Goal: Information Seeking & Learning: Learn about a topic

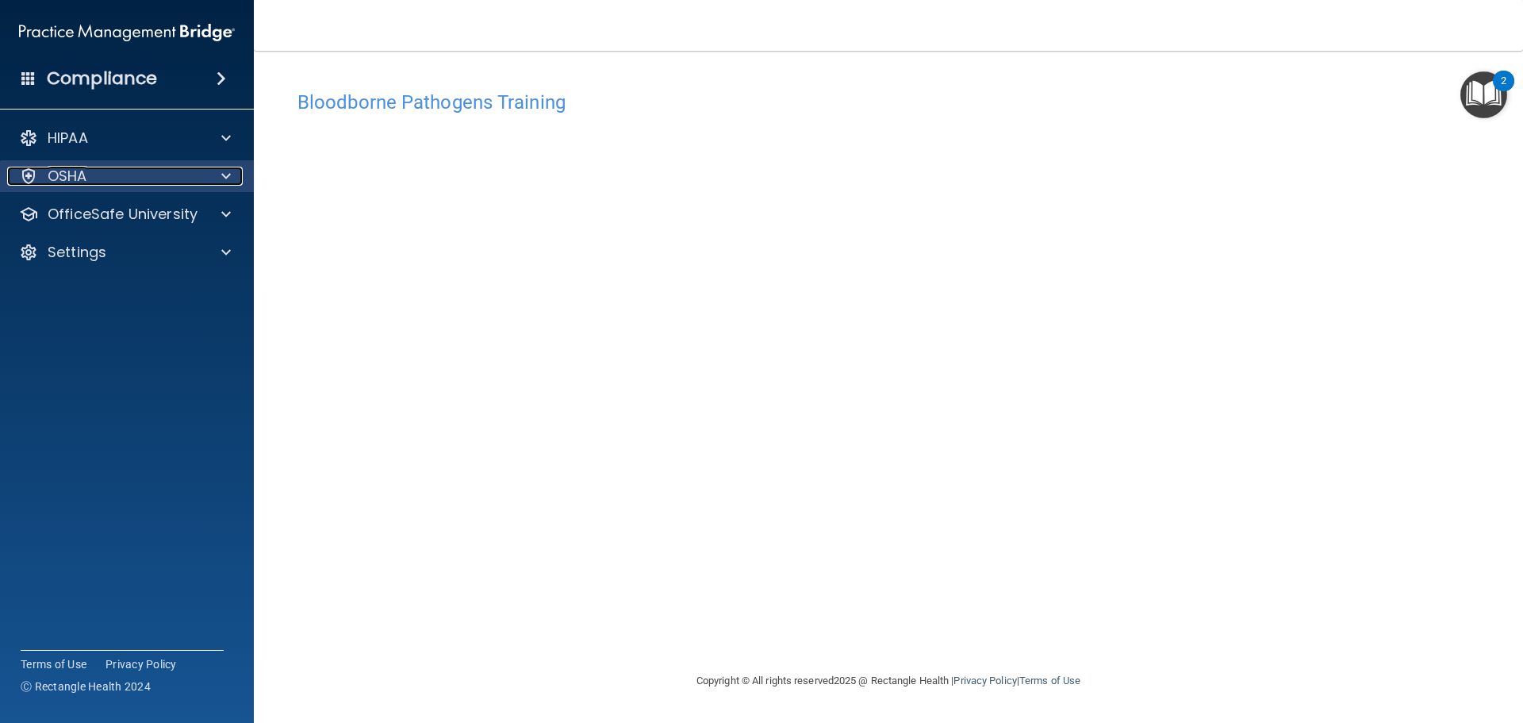
click at [222, 174] on span at bounding box center [226, 176] width 10 height 19
click at [220, 181] on div at bounding box center [224, 176] width 40 height 19
click at [225, 215] on span at bounding box center [226, 214] width 10 height 19
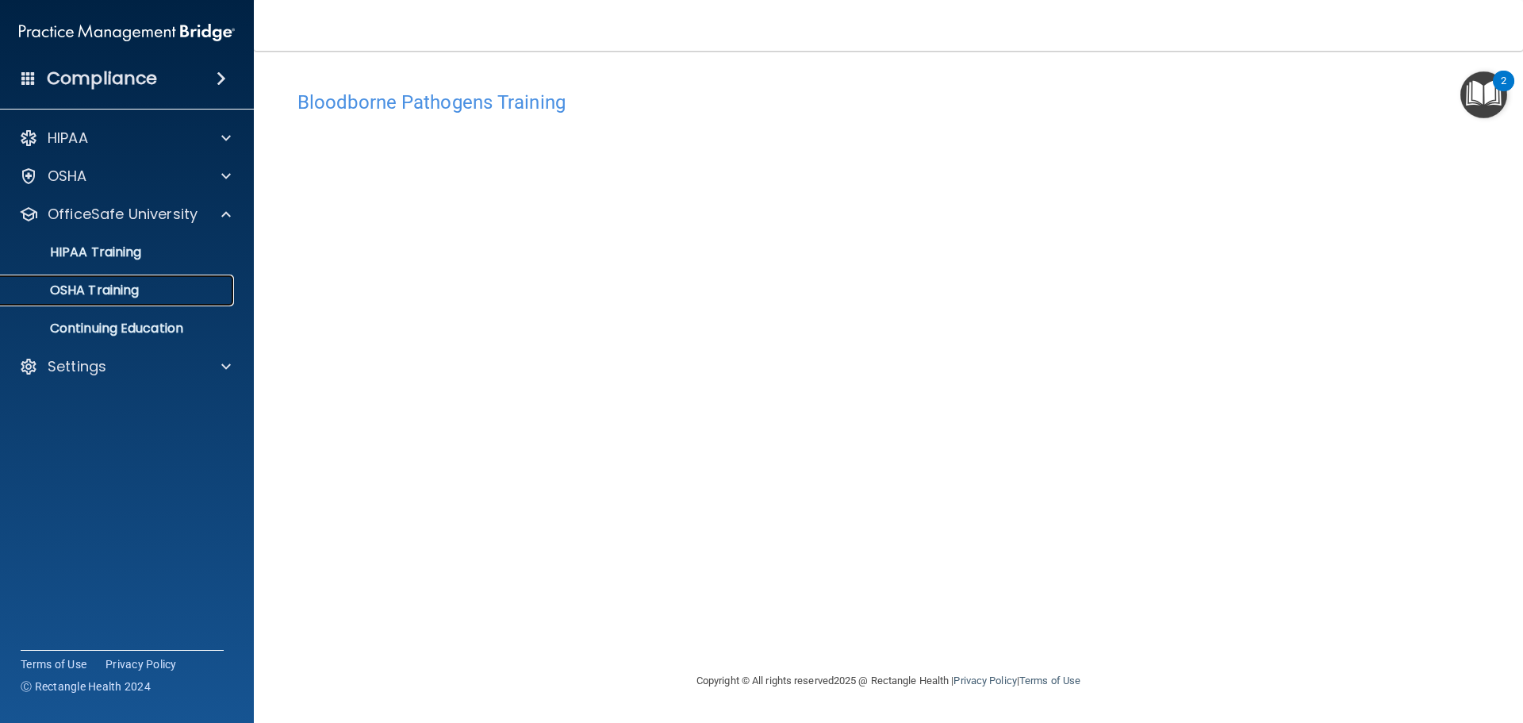
click at [102, 292] on p "OSHA Training" at bounding box center [74, 290] width 128 height 16
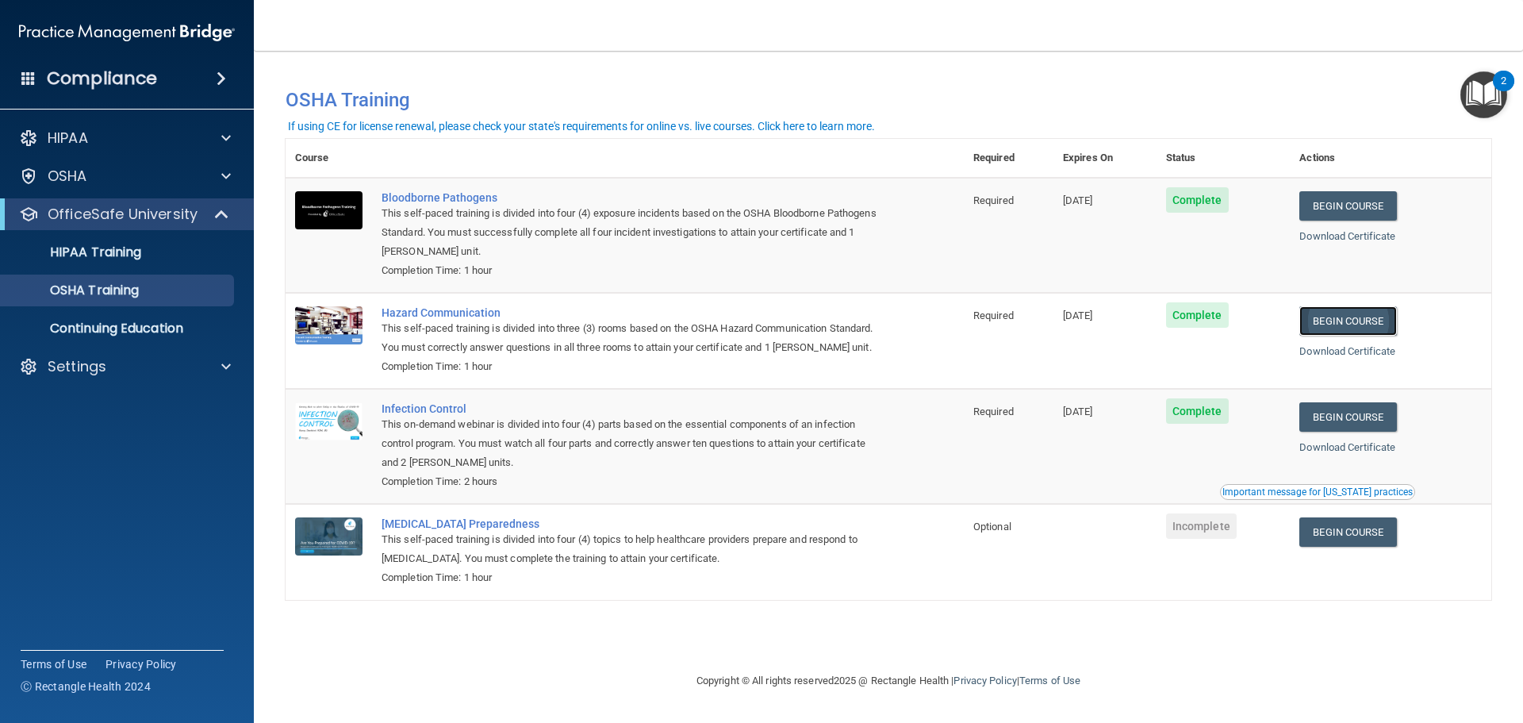
click at [1367, 324] on link "Begin Course" at bounding box center [1347, 320] width 97 height 29
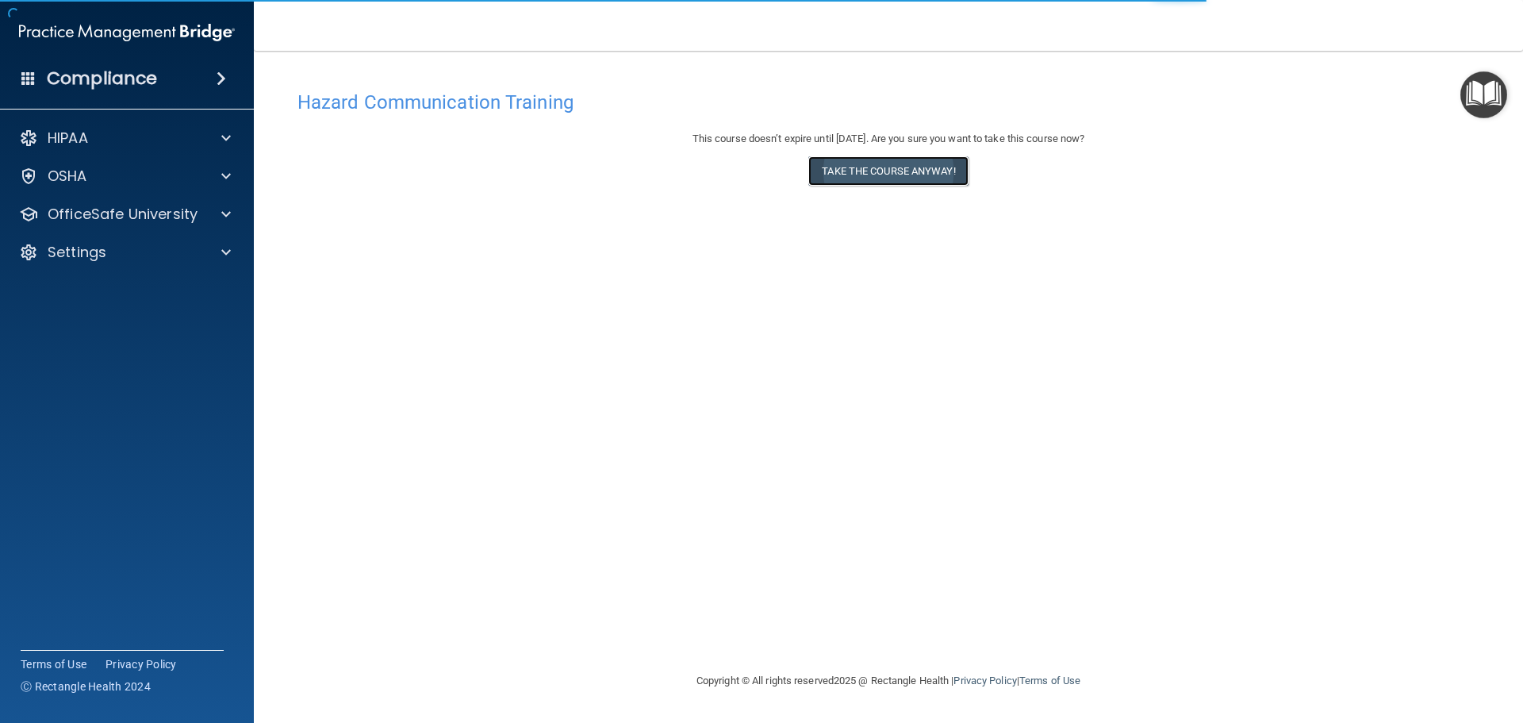
click at [901, 174] on button "Take the course anyway!" at bounding box center [887, 170] width 159 height 29
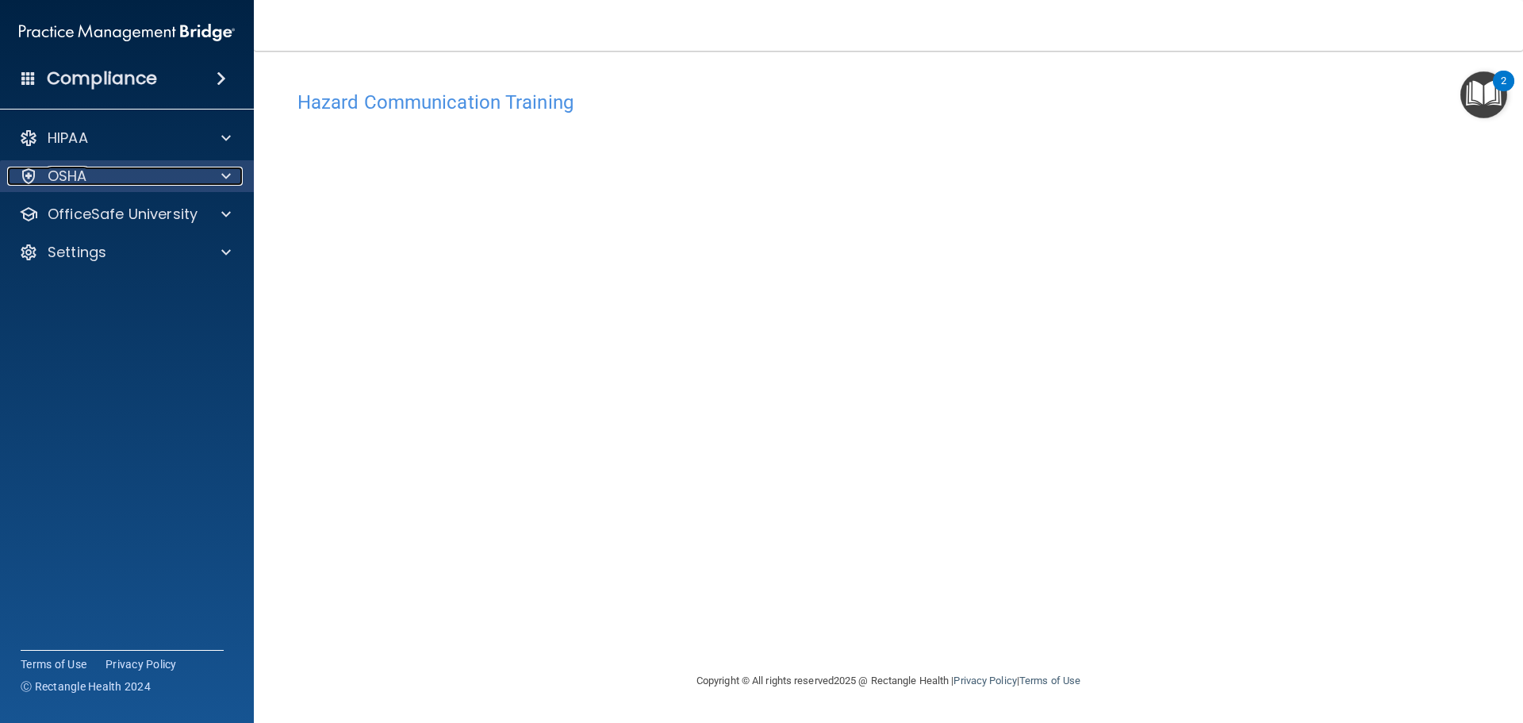
click at [228, 176] on span at bounding box center [226, 176] width 10 height 19
click at [224, 178] on span at bounding box center [226, 176] width 10 height 19
click at [230, 219] on span at bounding box center [226, 214] width 10 height 19
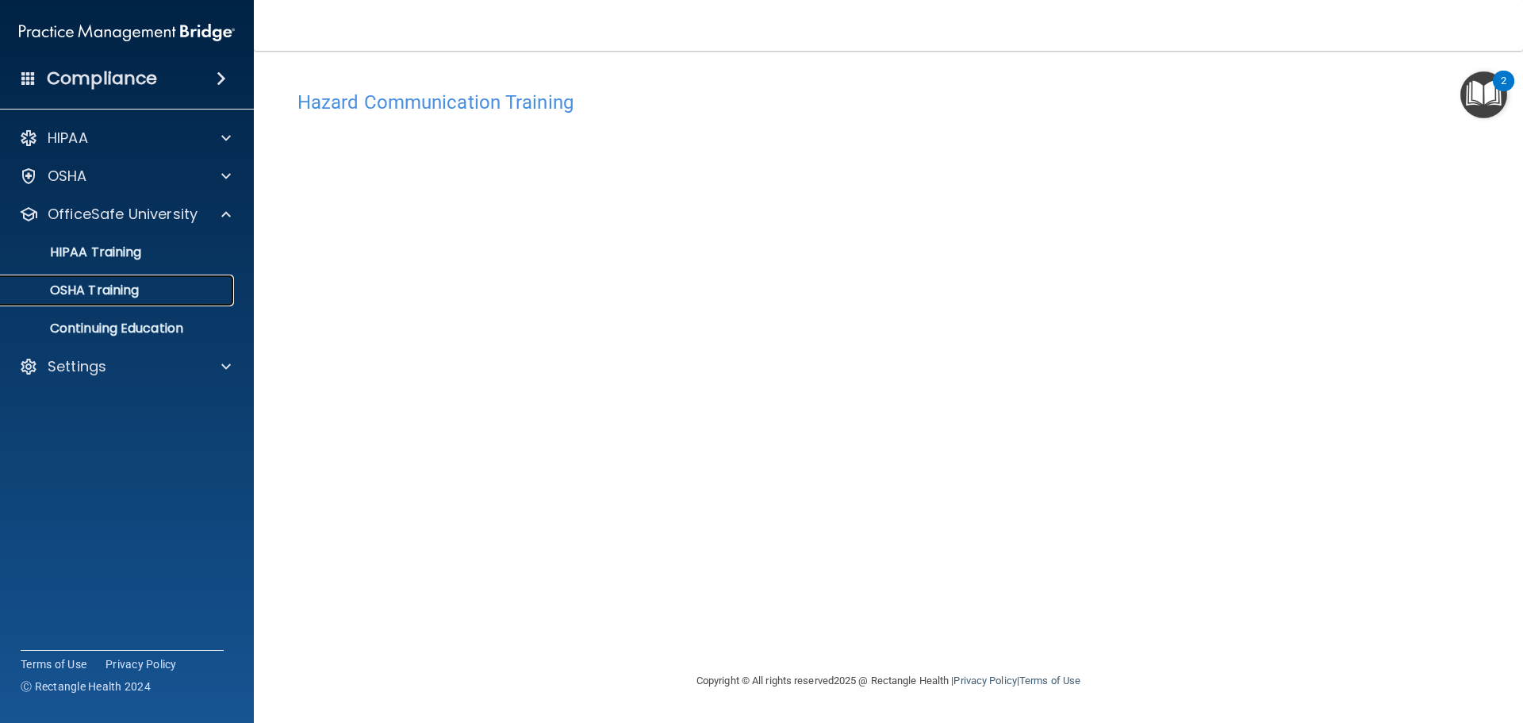
click at [116, 289] on p "OSHA Training" at bounding box center [74, 290] width 128 height 16
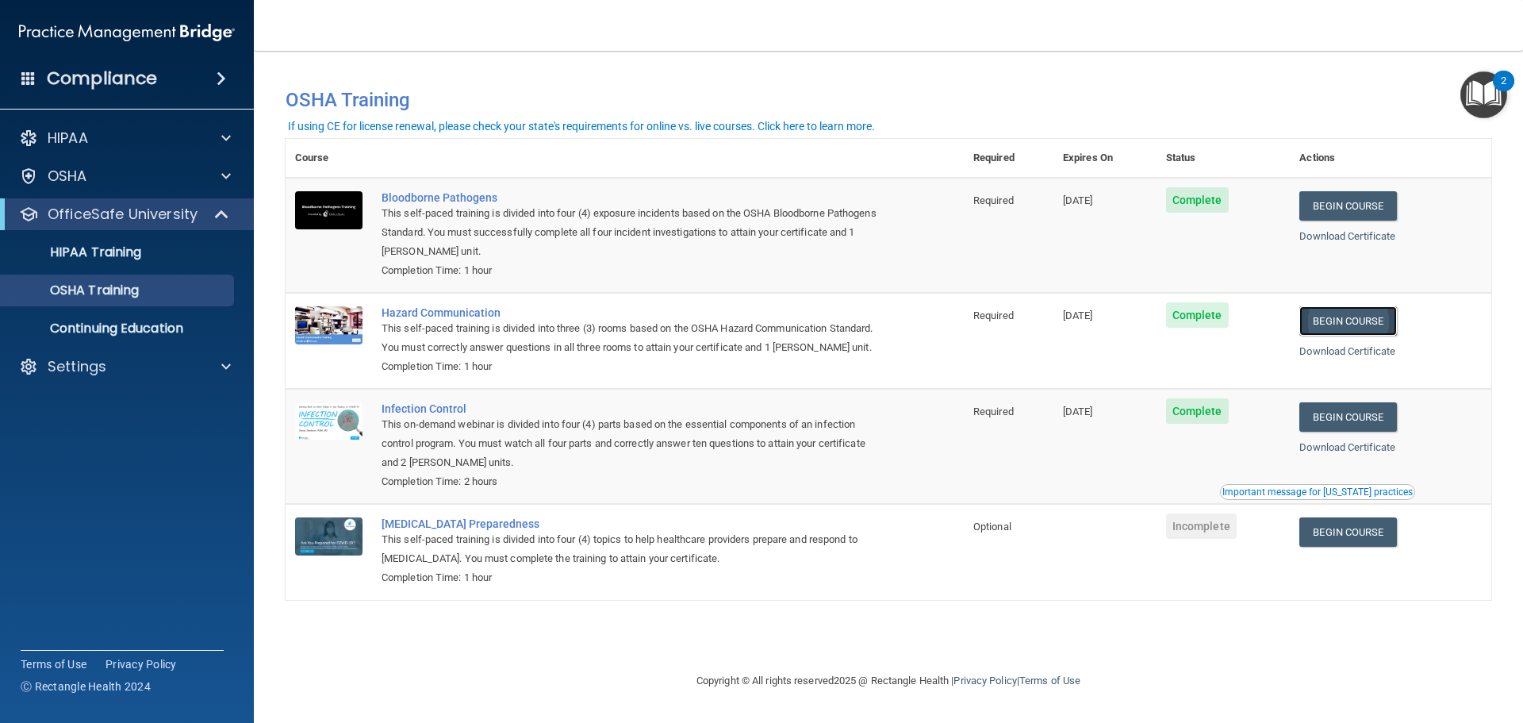
click at [1364, 319] on link "Begin Course" at bounding box center [1347, 320] width 97 height 29
click at [132, 292] on p "OSHA Training" at bounding box center [74, 290] width 128 height 16
click at [113, 290] on p "OSHA Training" at bounding box center [74, 290] width 128 height 16
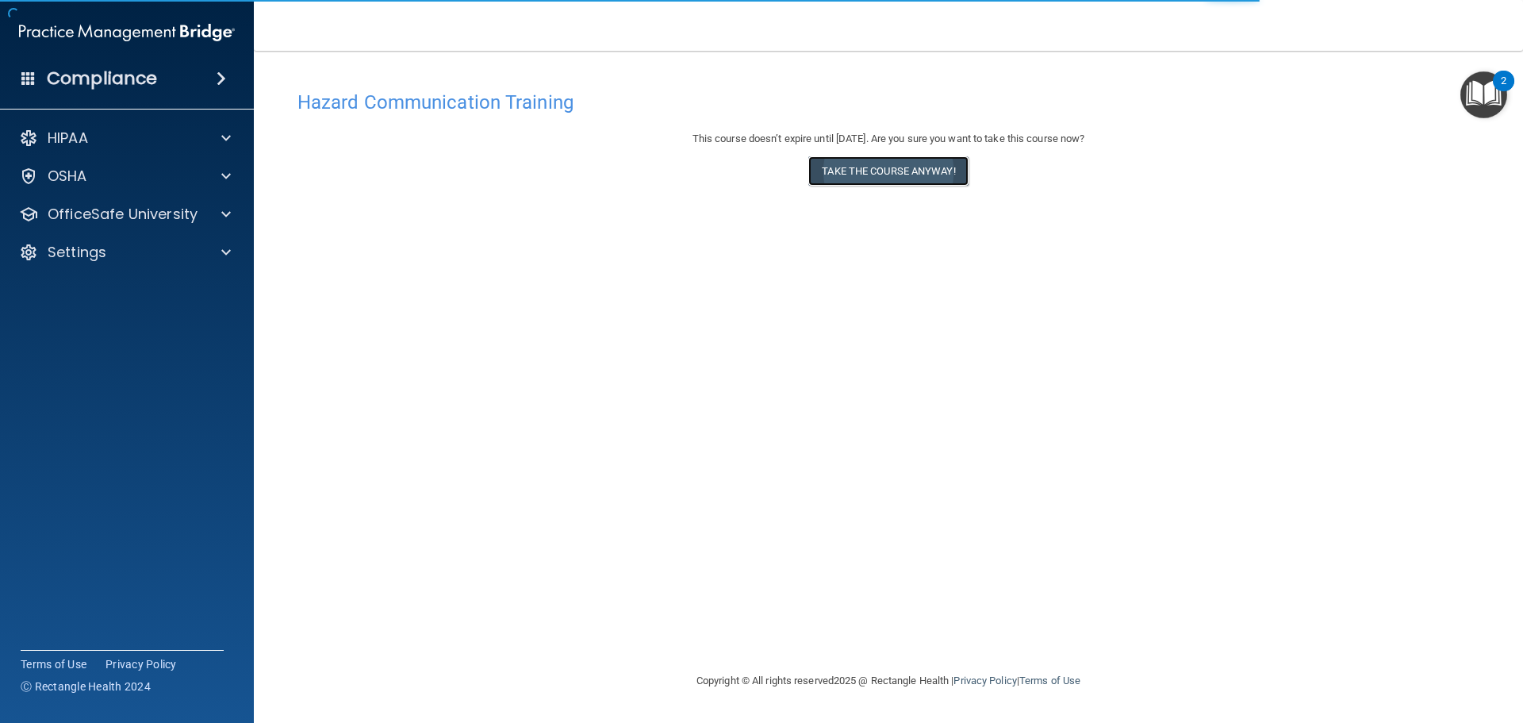
click at [880, 180] on button "Take the course anyway!" at bounding box center [887, 170] width 159 height 29
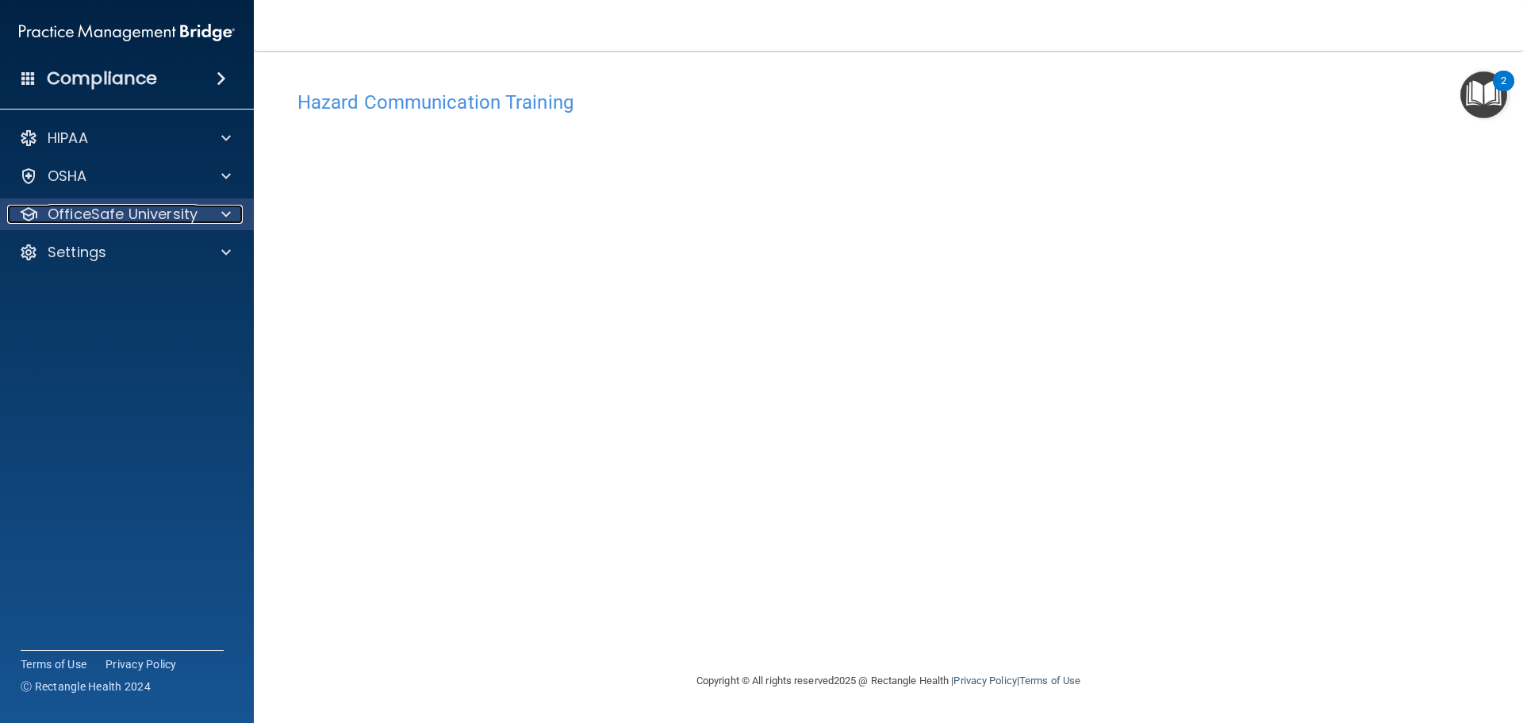
click at [216, 211] on div at bounding box center [224, 214] width 40 height 19
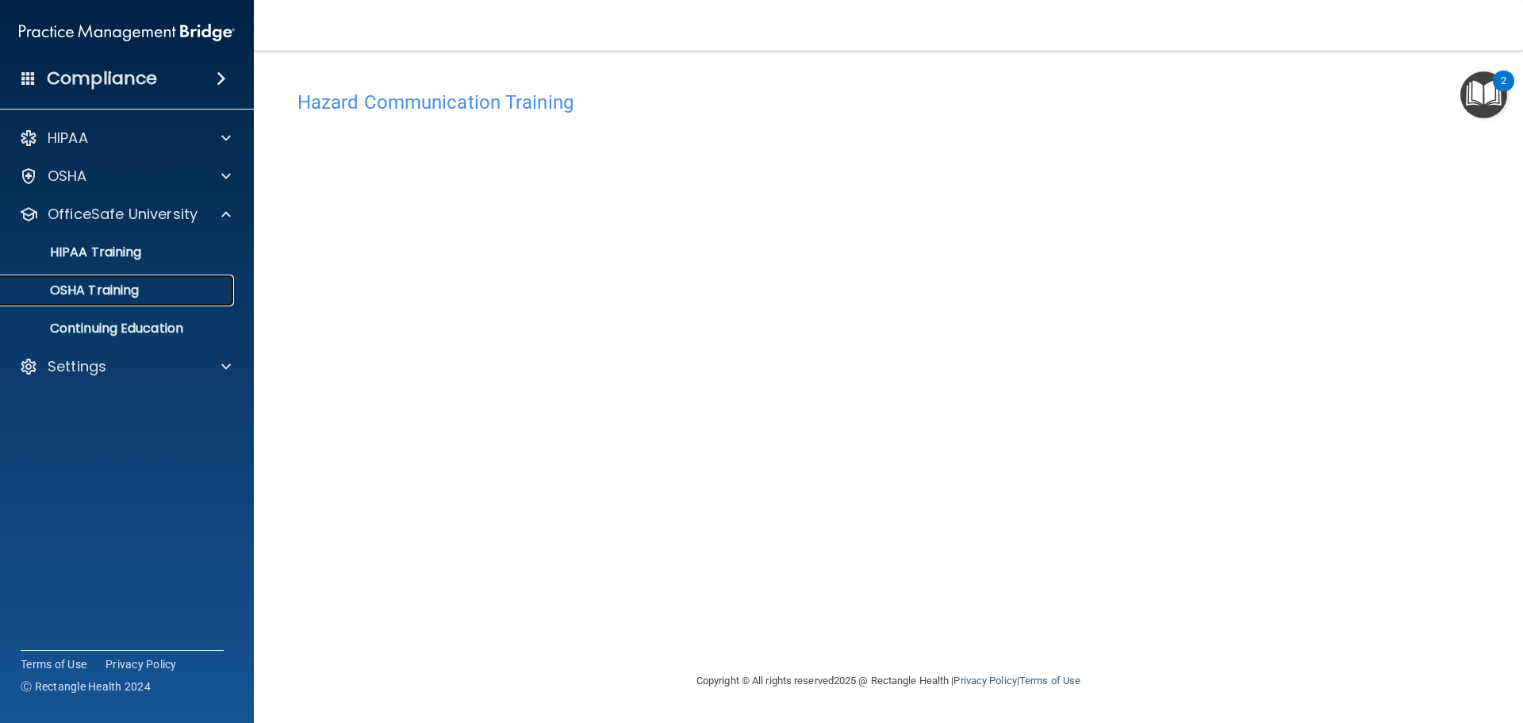
click at [77, 290] on p "OSHA Training" at bounding box center [74, 290] width 128 height 16
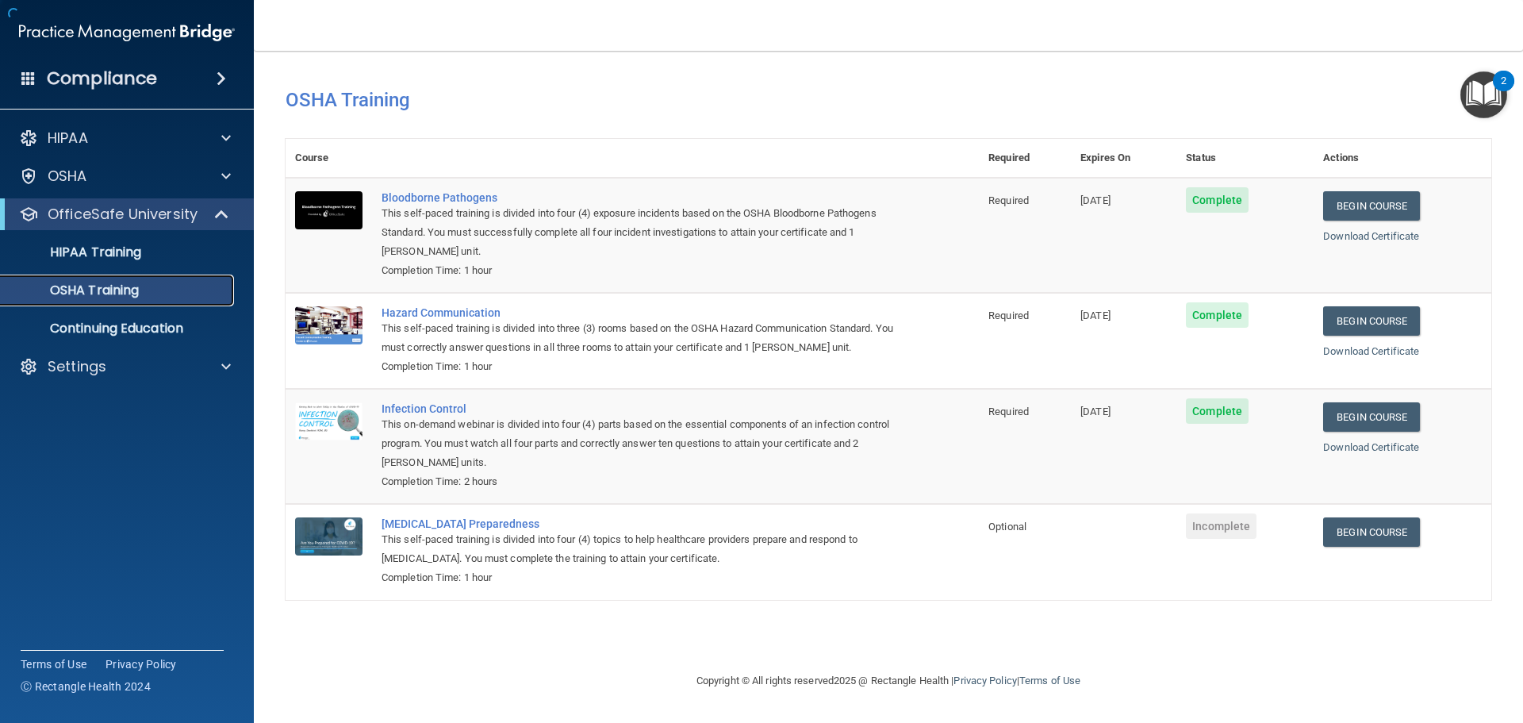
click at [93, 285] on p "OSHA Training" at bounding box center [74, 290] width 128 height 16
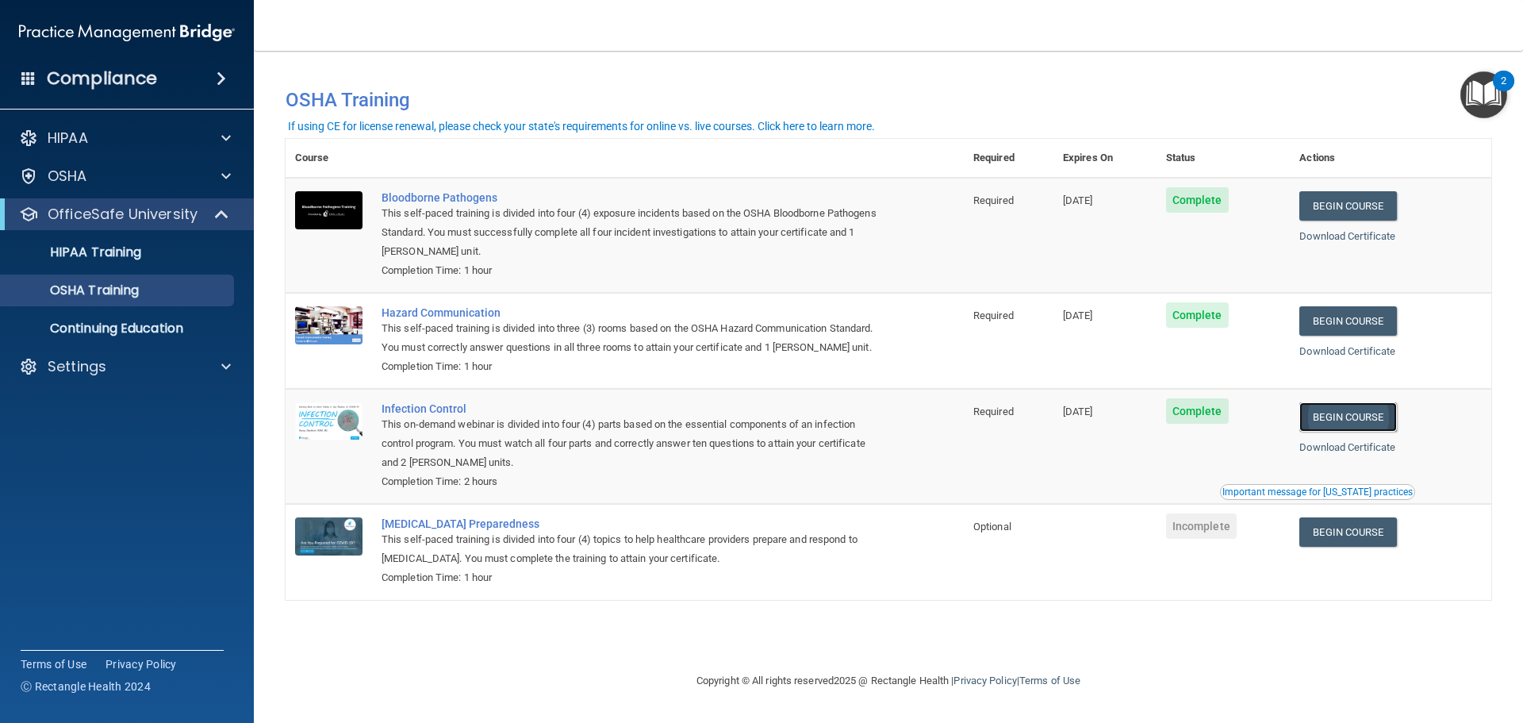
click at [1328, 424] on link "Begin Course" at bounding box center [1347, 416] width 97 height 29
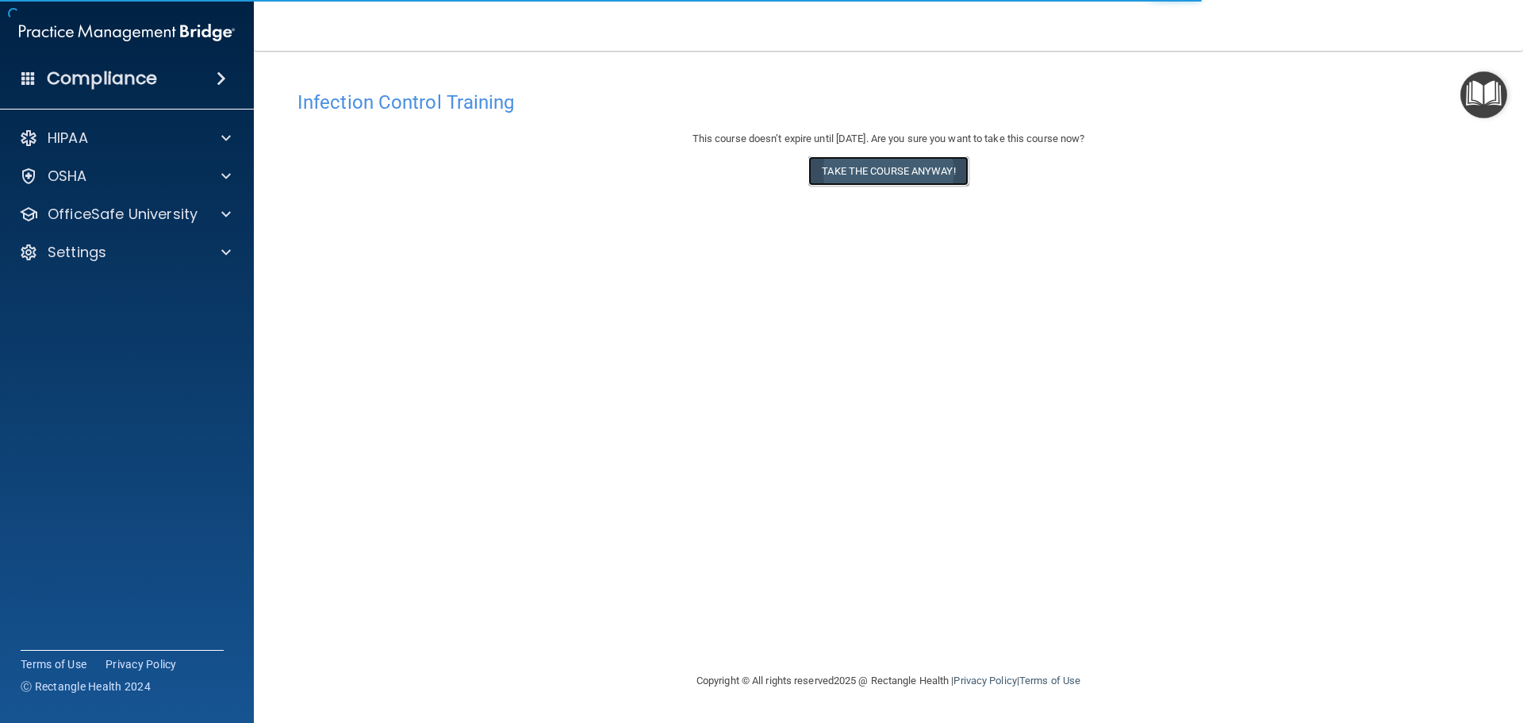
click at [887, 178] on button "Take the course anyway!" at bounding box center [887, 170] width 159 height 29
